Goal: Information Seeking & Learning: Learn about a topic

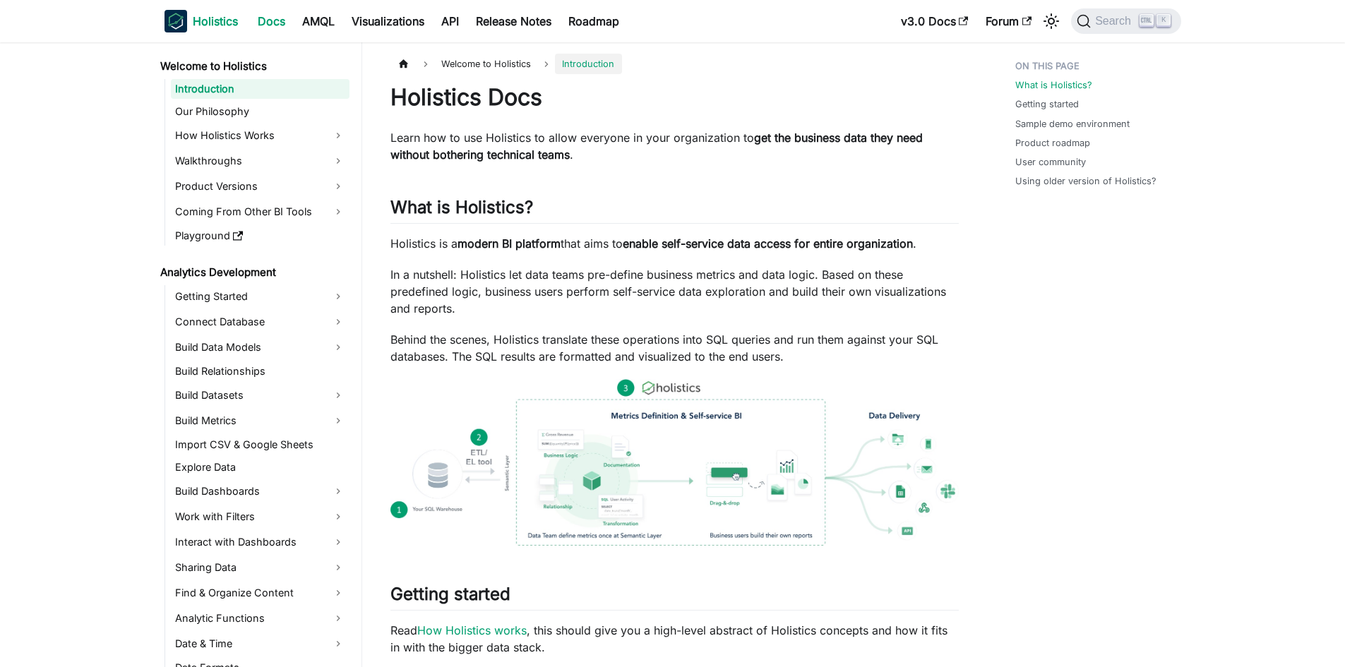
click at [220, 20] on b "Holistics" at bounding box center [215, 21] width 45 height 17
click at [167, 17] on img "Main" at bounding box center [175, 21] width 23 height 23
click at [273, 131] on link "How Holistics Works" at bounding box center [260, 135] width 179 height 23
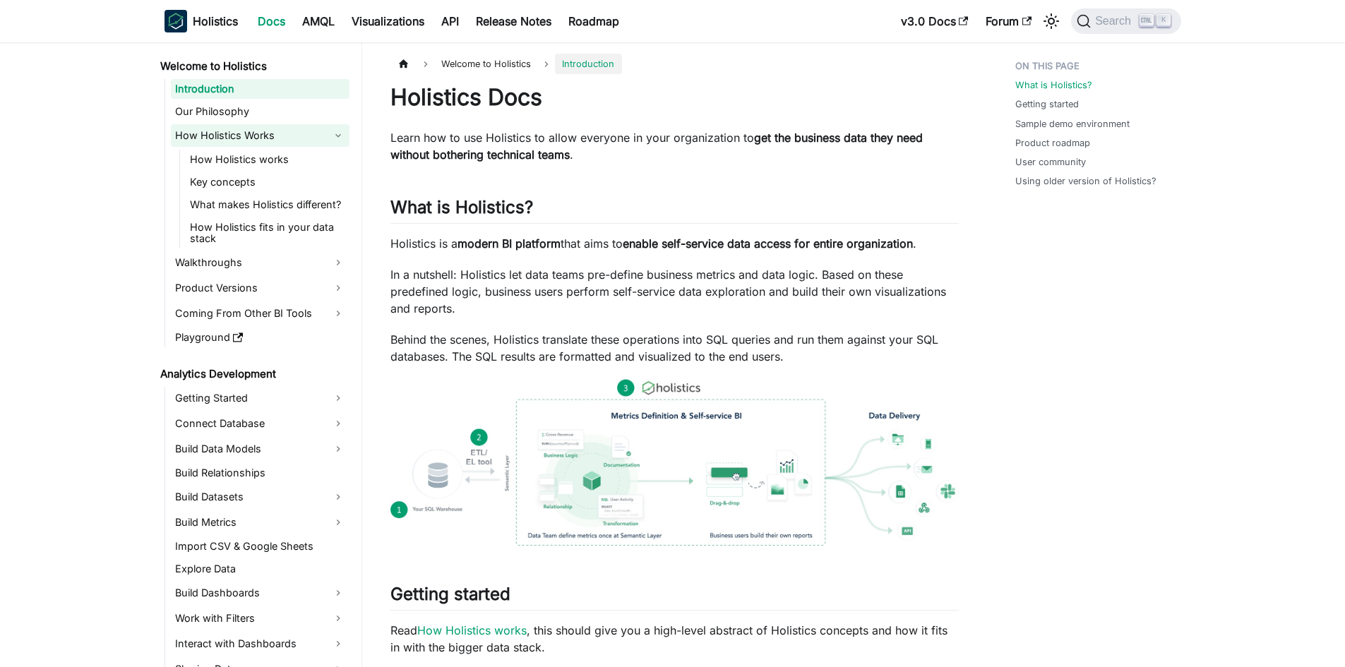
click at [210, 127] on link "How Holistics Works" at bounding box center [260, 135] width 179 height 23
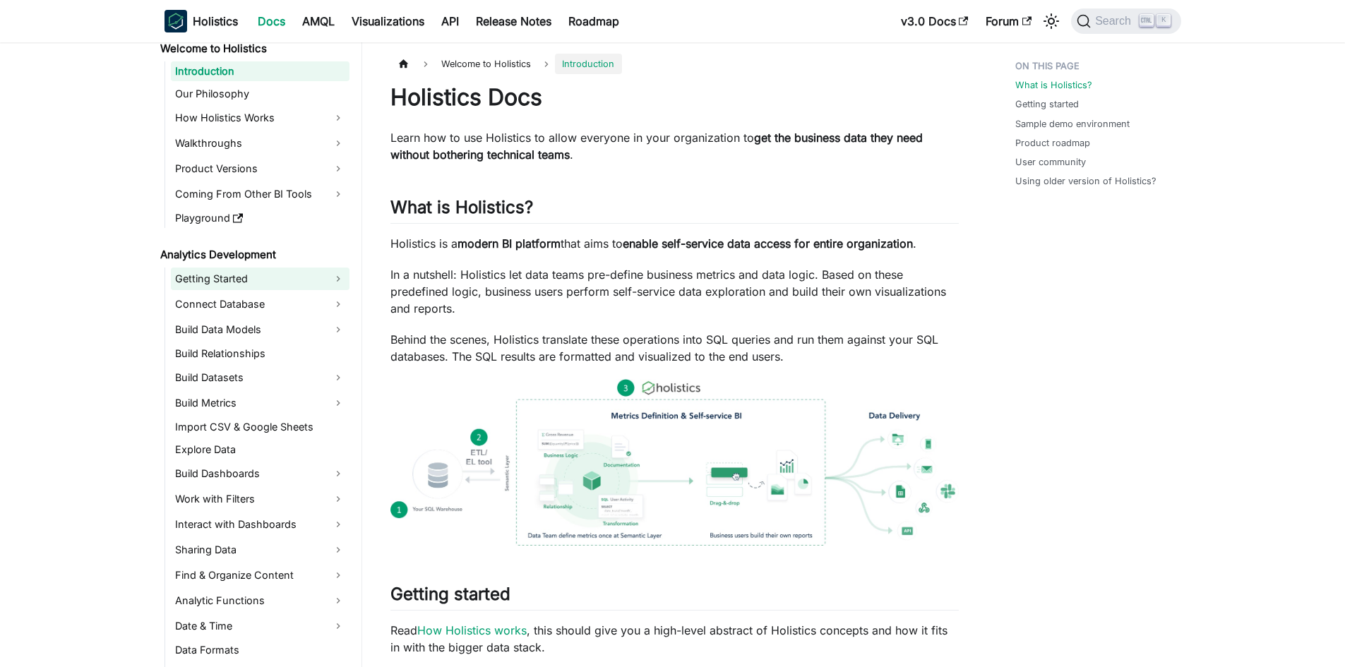
scroll to position [71, 0]
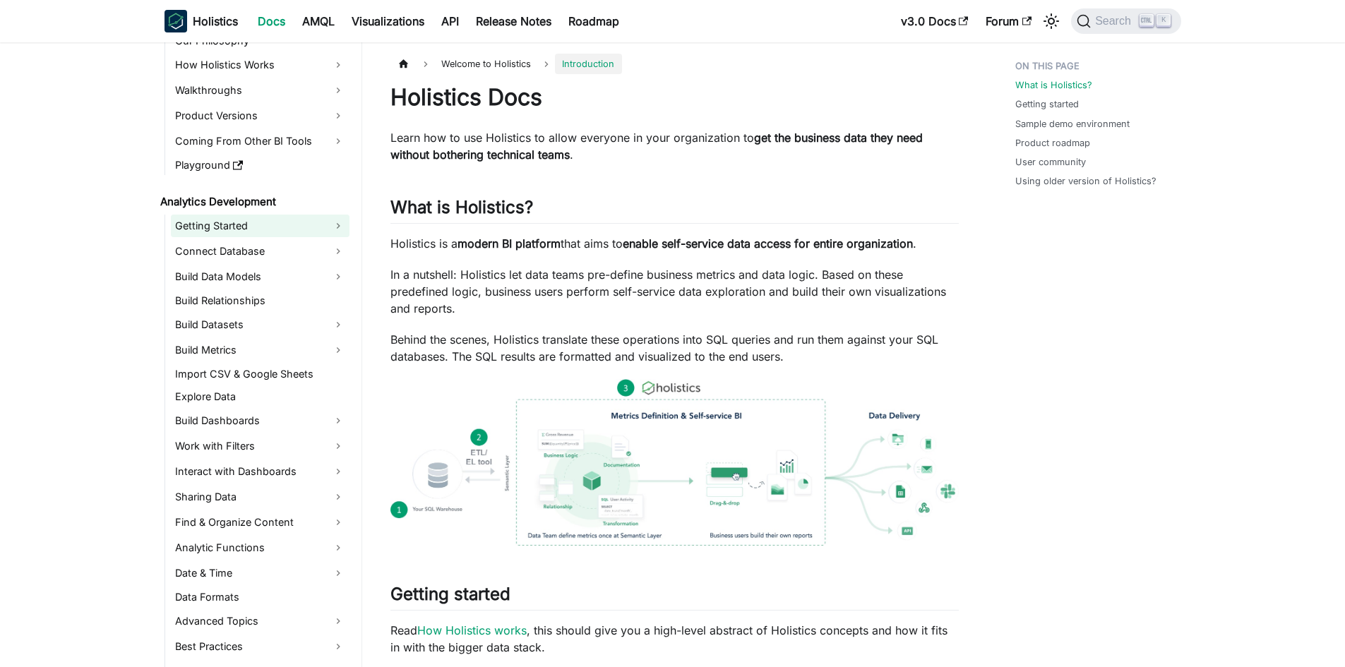
click at [232, 224] on link "Getting Started" at bounding box center [260, 226] width 179 height 23
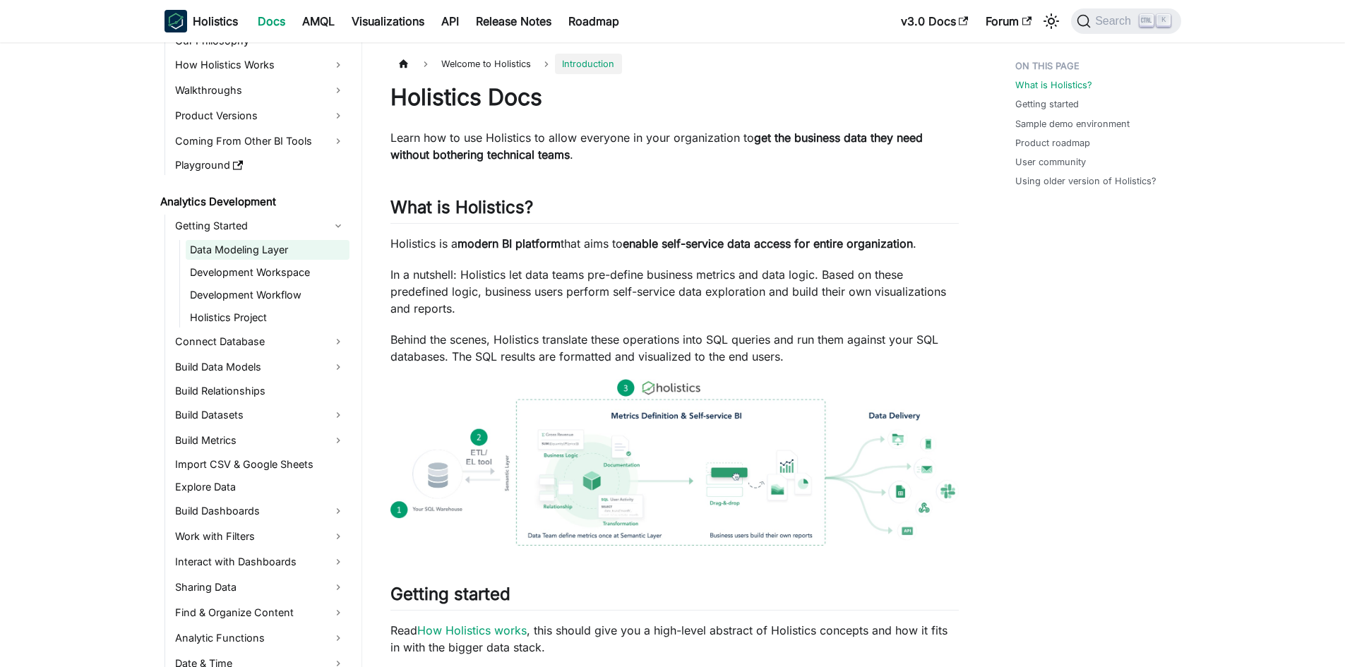
click at [283, 251] on link "Data Modeling Layer" at bounding box center [268, 250] width 164 height 20
